Goal: Check status: Check status

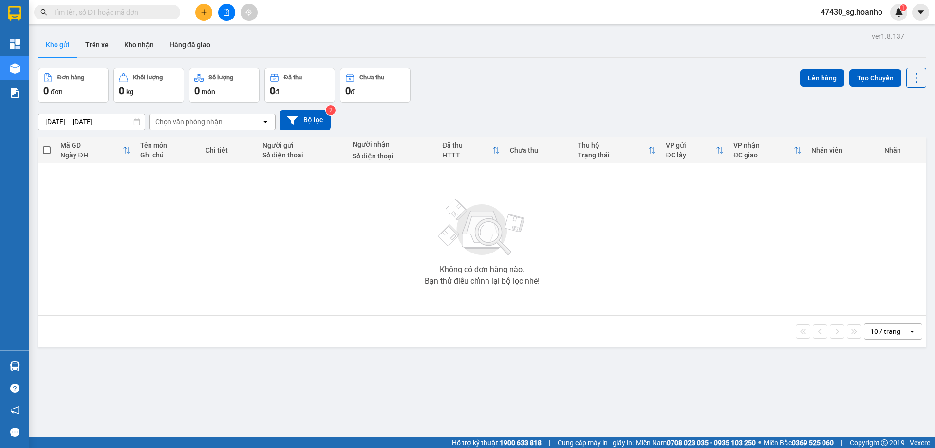
click at [148, 8] on input "text" at bounding box center [111, 12] width 115 height 11
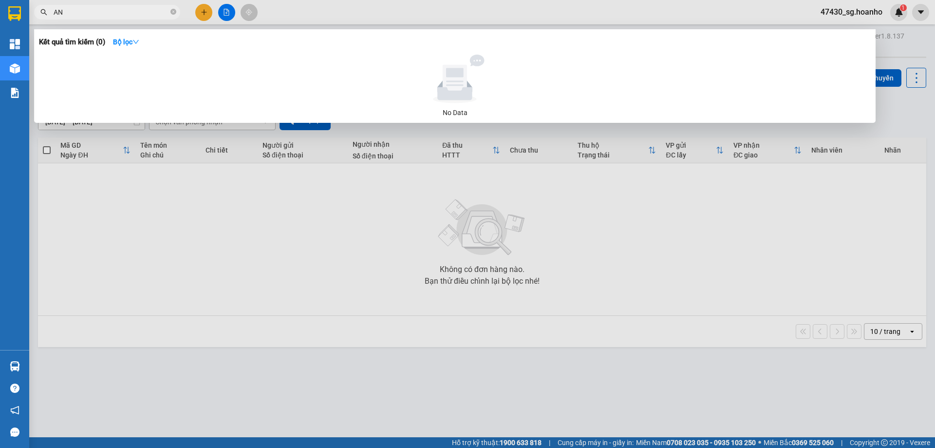
type input "A"
type input "Ả"
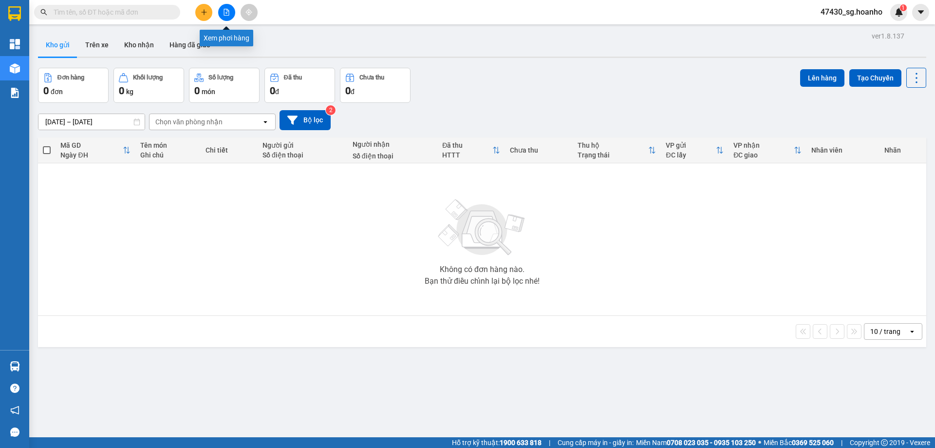
click at [224, 12] on icon "file-add" at bounding box center [226, 12] width 7 height 7
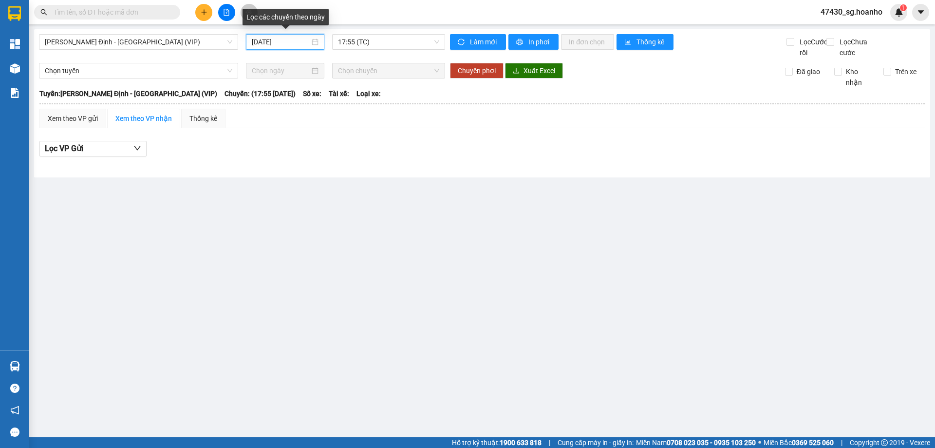
click at [287, 44] on input "[DATE]" at bounding box center [281, 42] width 58 height 11
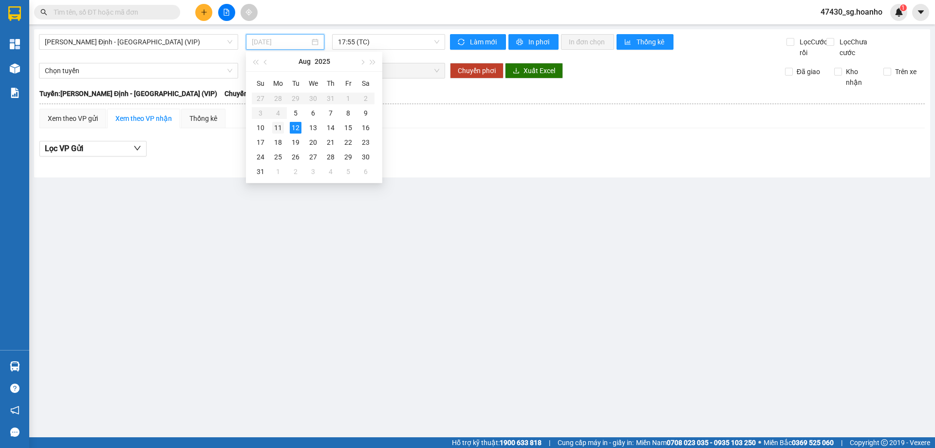
click at [282, 126] on div "11" at bounding box center [278, 128] width 12 height 12
type input "[DATE]"
